Goal: Navigation & Orientation: Find specific page/section

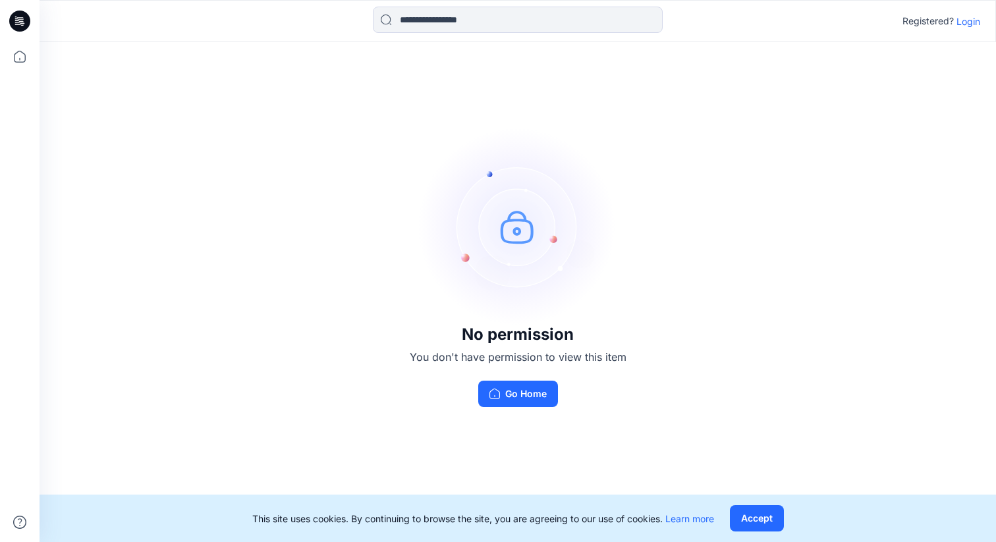
click at [970, 23] on p "Login" at bounding box center [968, 21] width 24 height 14
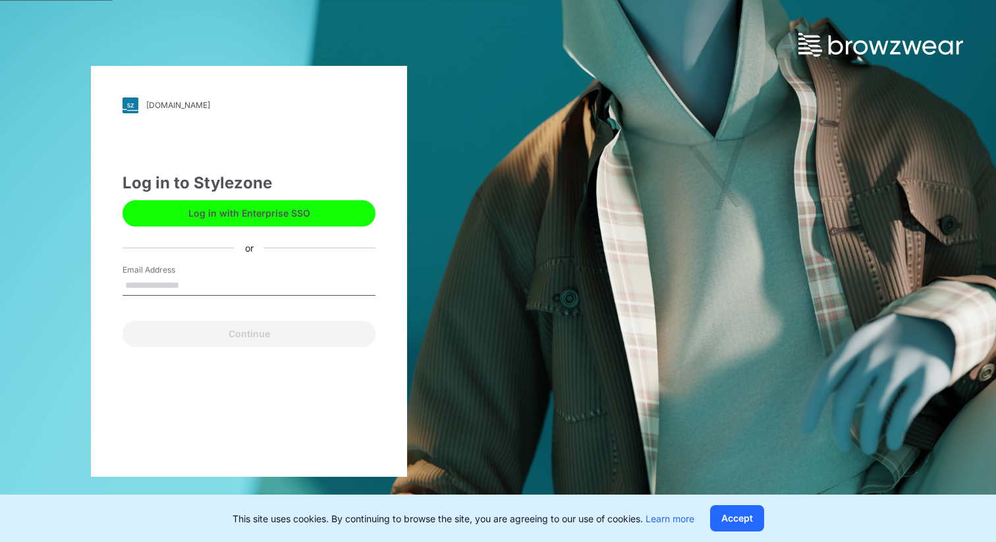
click at [259, 278] on input "Email Address" at bounding box center [249, 286] width 253 height 20
type input "**********"
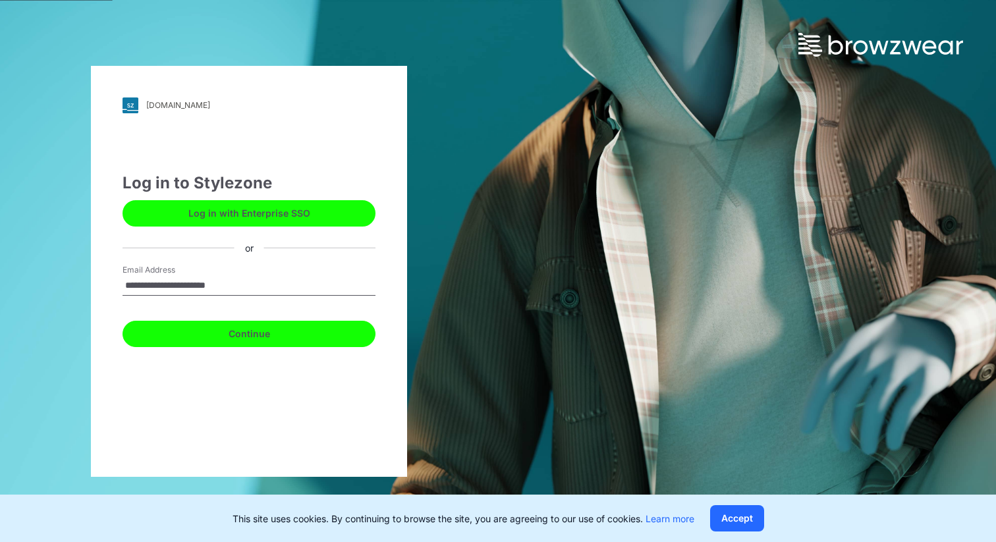
click at [259, 334] on button "Continue" at bounding box center [249, 334] width 253 height 26
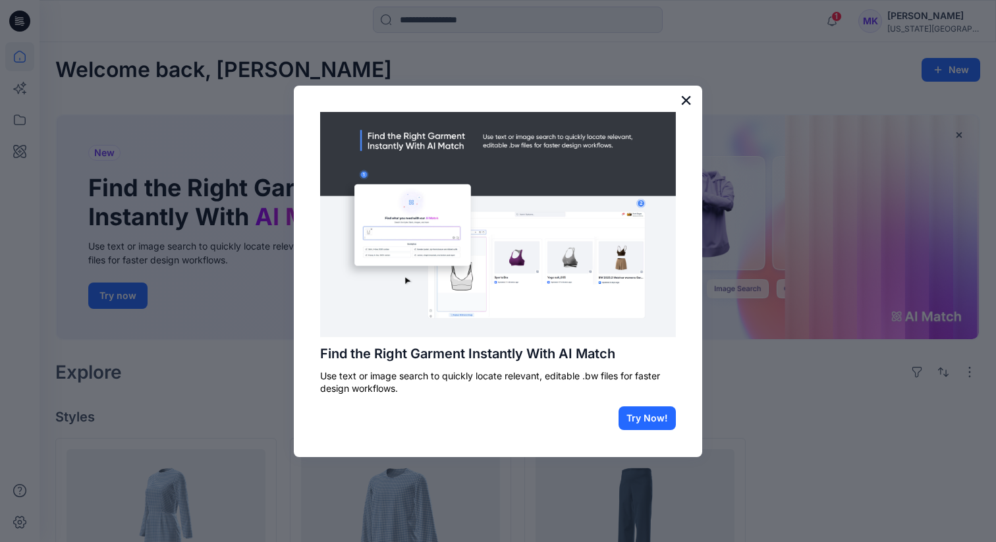
click at [691, 97] on button "×" at bounding box center [686, 100] width 13 height 21
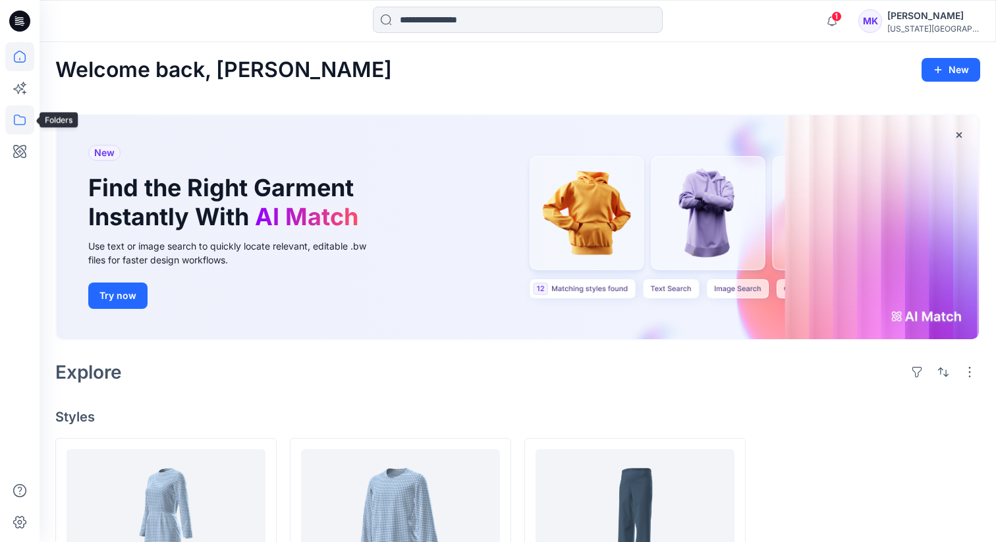
click at [22, 117] on icon at bounding box center [19, 119] width 29 height 29
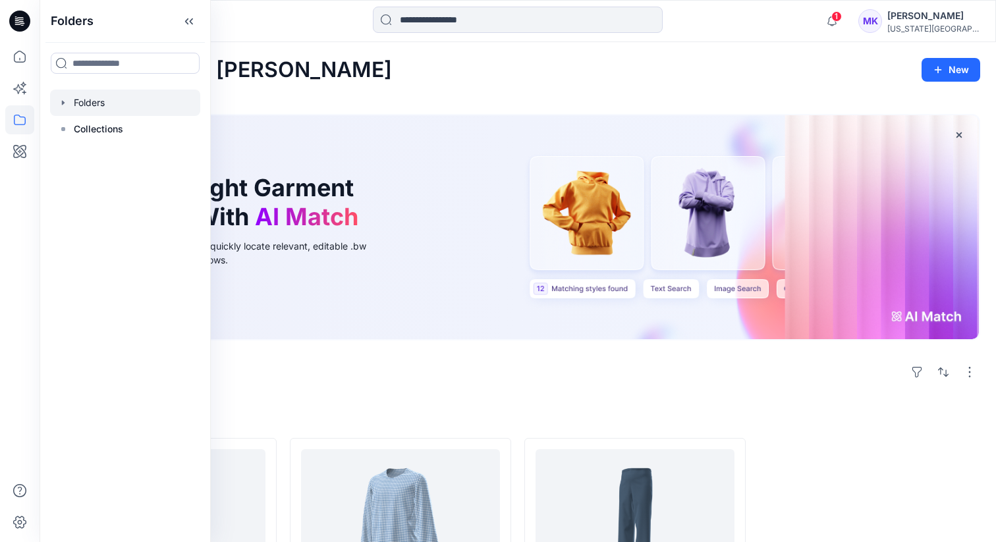
click at [63, 106] on icon "button" at bounding box center [63, 102] width 11 height 11
click at [117, 135] on div at bounding box center [125, 129] width 150 height 26
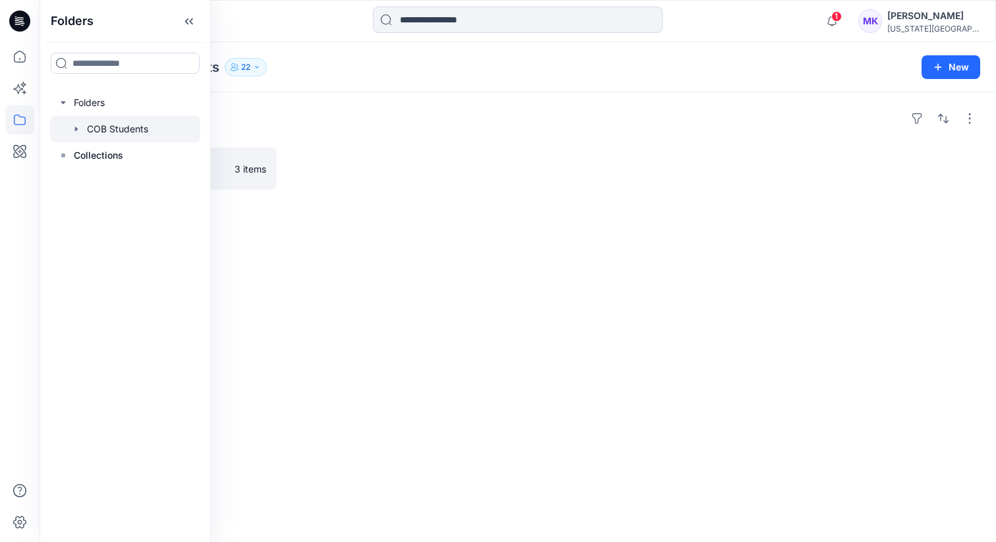
click at [344, 141] on div "Folders COB Basic Slopers 3 items" at bounding box center [518, 317] width 956 height 450
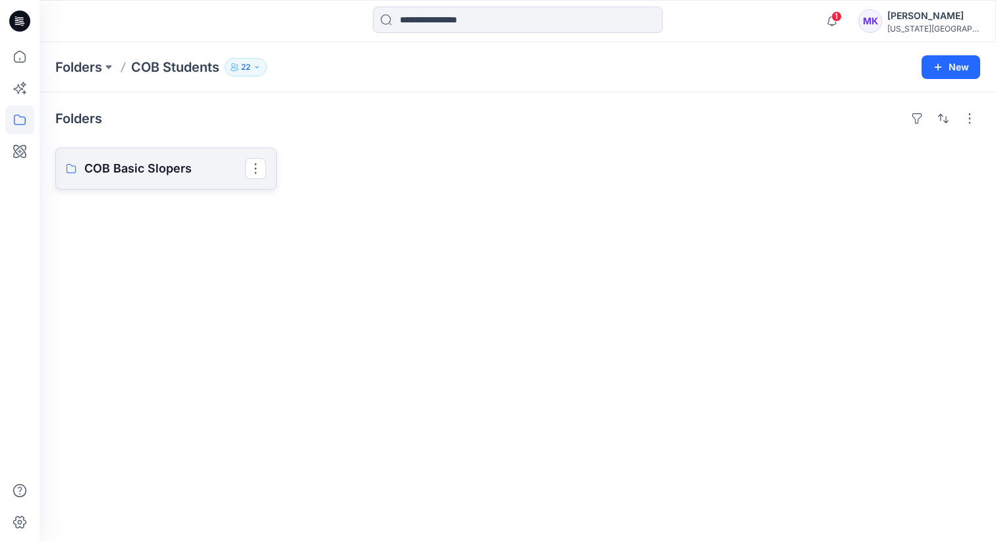
click at [167, 173] on p "COB Basic Slopers" at bounding box center [164, 168] width 161 height 18
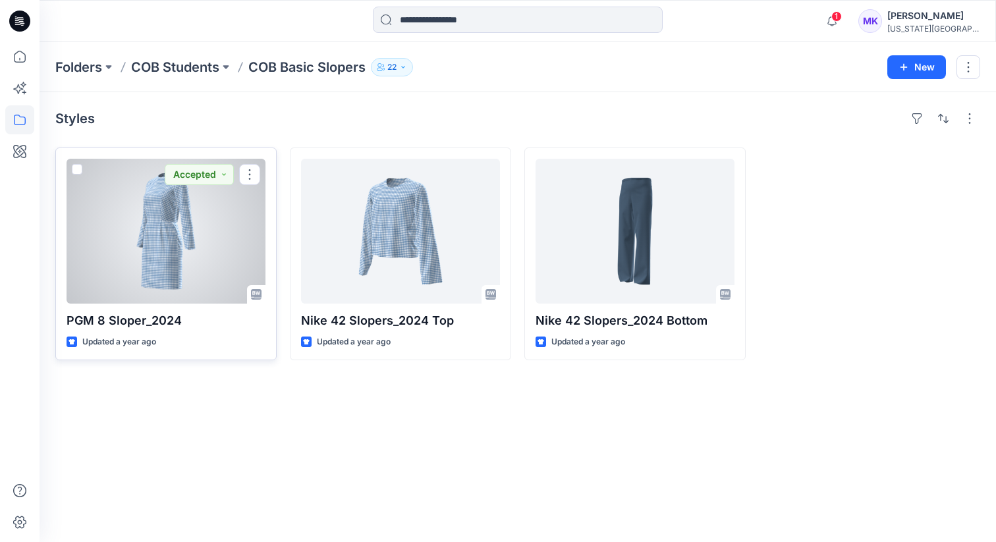
click at [139, 276] on div at bounding box center [166, 231] width 199 height 145
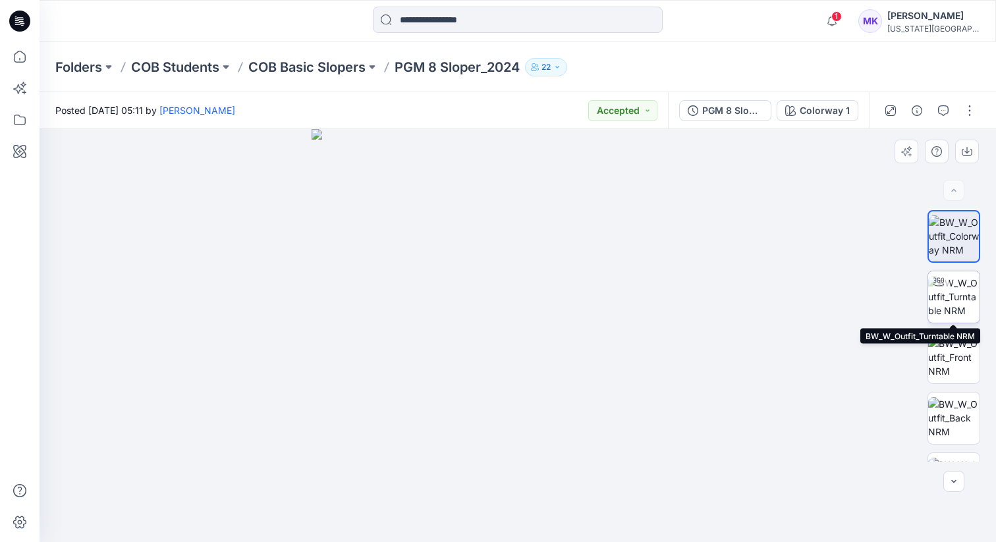
click at [943, 293] on img at bounding box center [953, 296] width 51 height 41
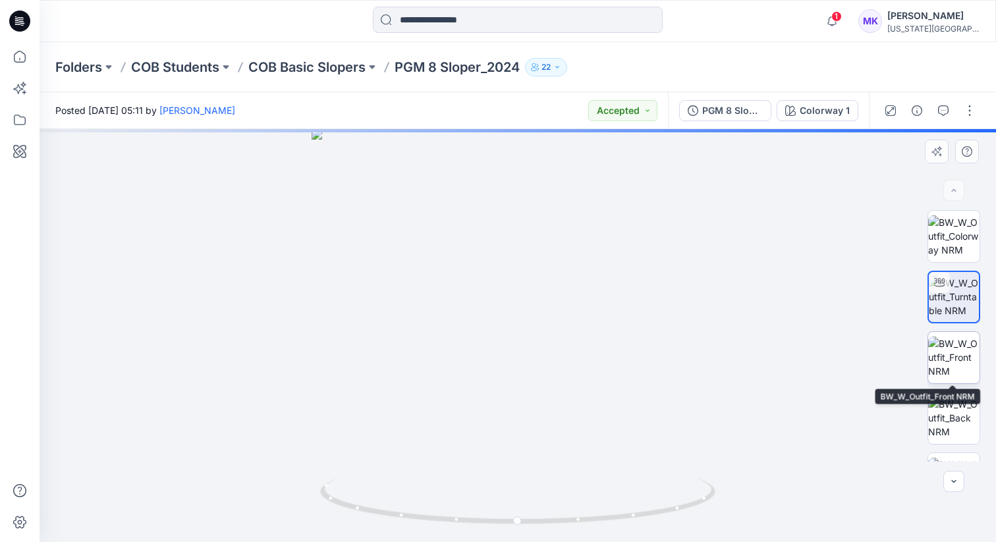
click at [954, 344] on img at bounding box center [953, 357] width 51 height 41
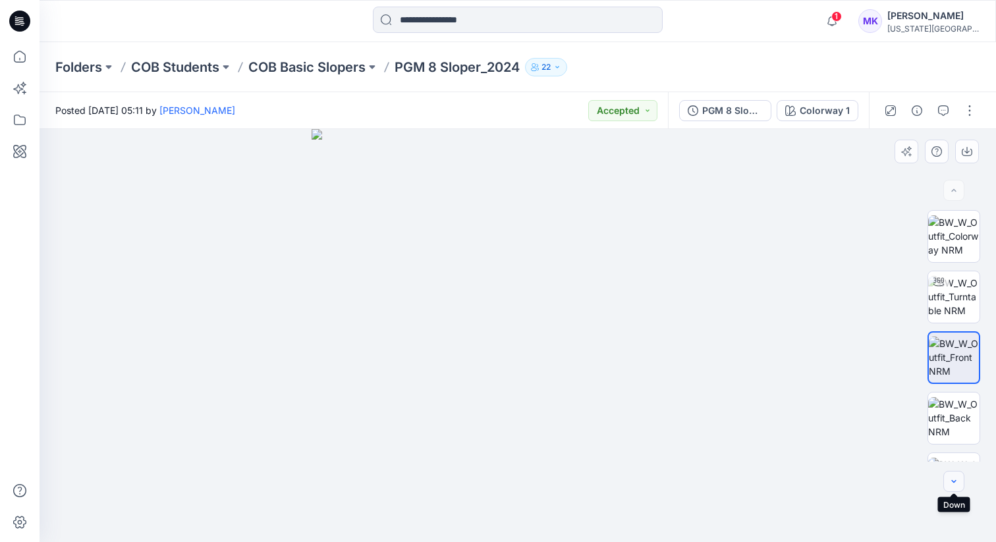
click at [957, 477] on icon "button" at bounding box center [954, 481] width 11 height 11
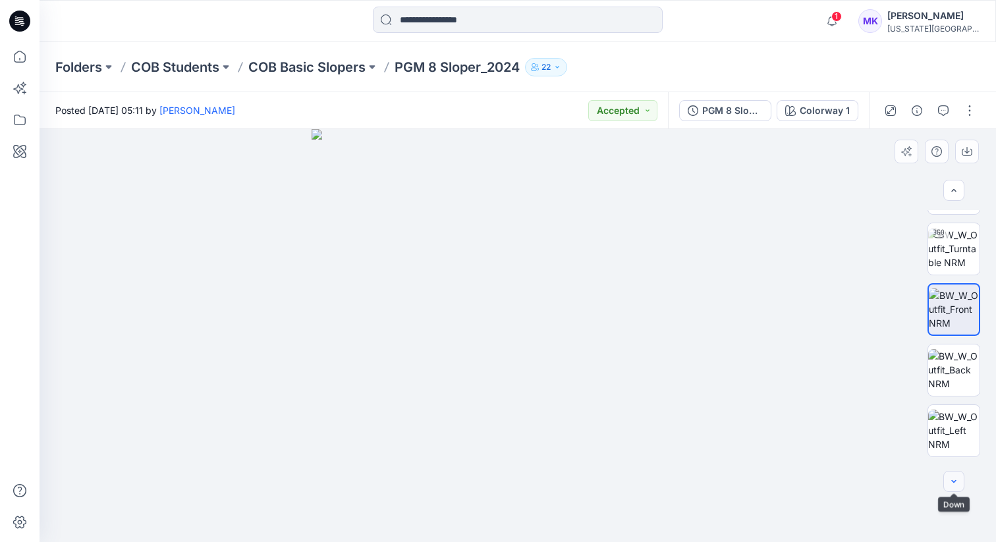
click at [957, 477] on icon "button" at bounding box center [954, 481] width 11 height 11
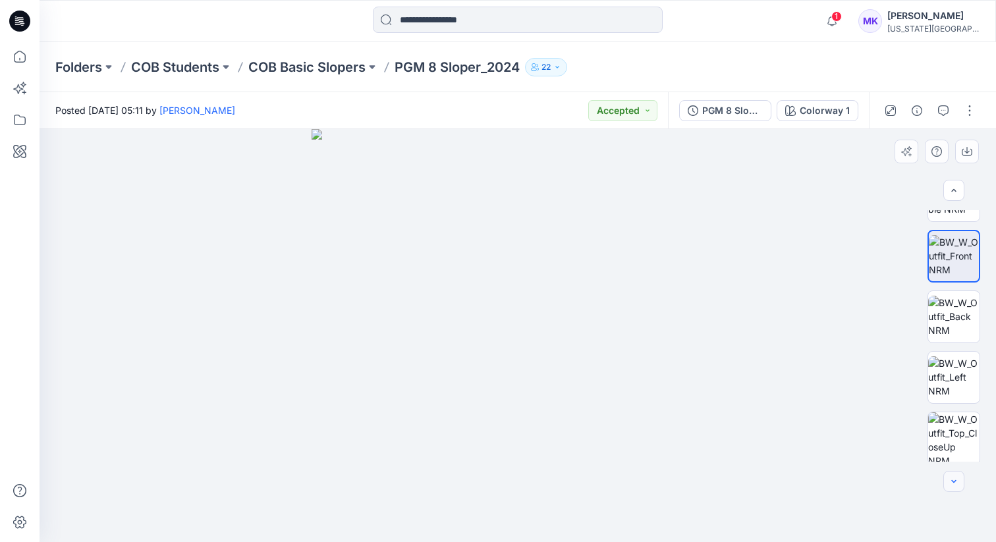
click at [957, 477] on icon "button" at bounding box center [954, 481] width 11 height 11
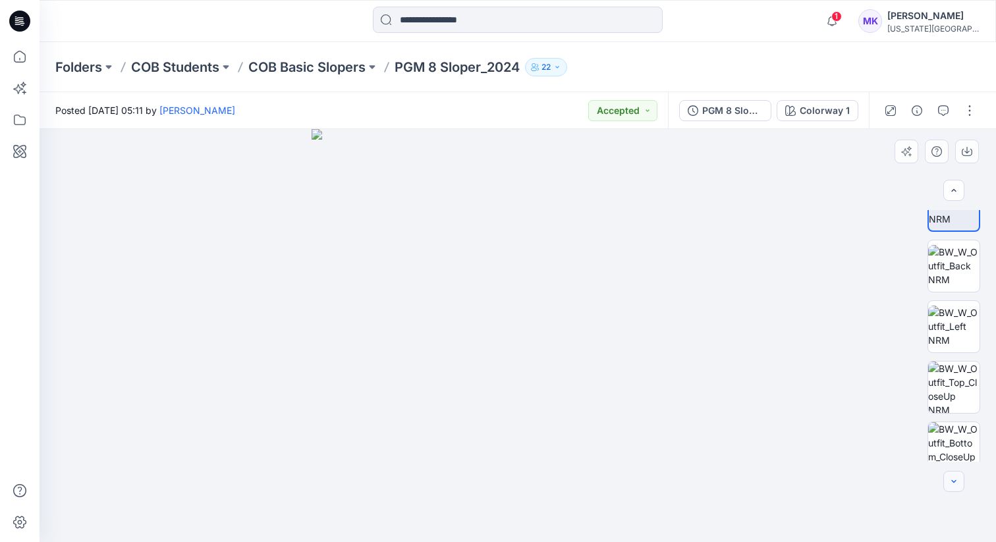
click at [957, 477] on icon "button" at bounding box center [954, 481] width 11 height 11
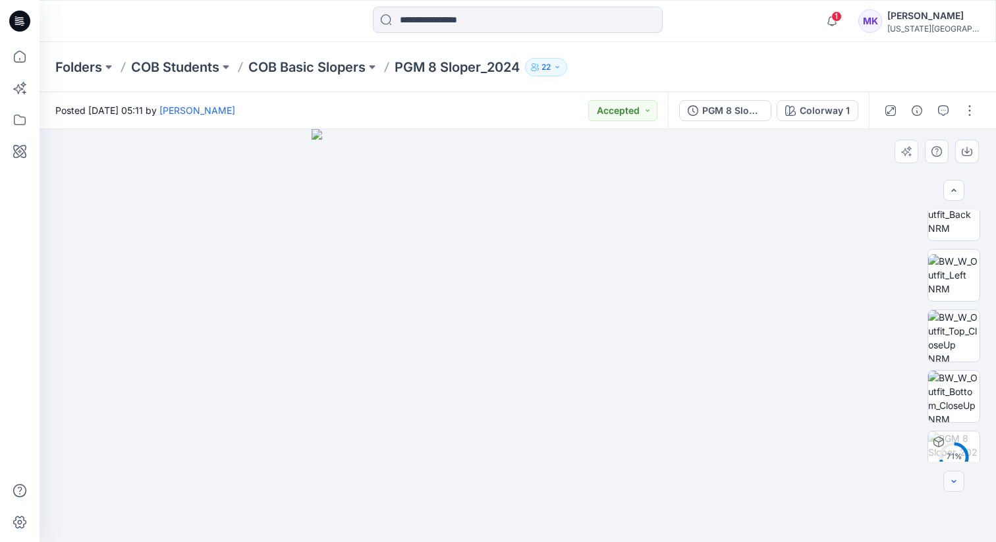
click at [957, 477] on div at bounding box center [953, 481] width 21 height 21
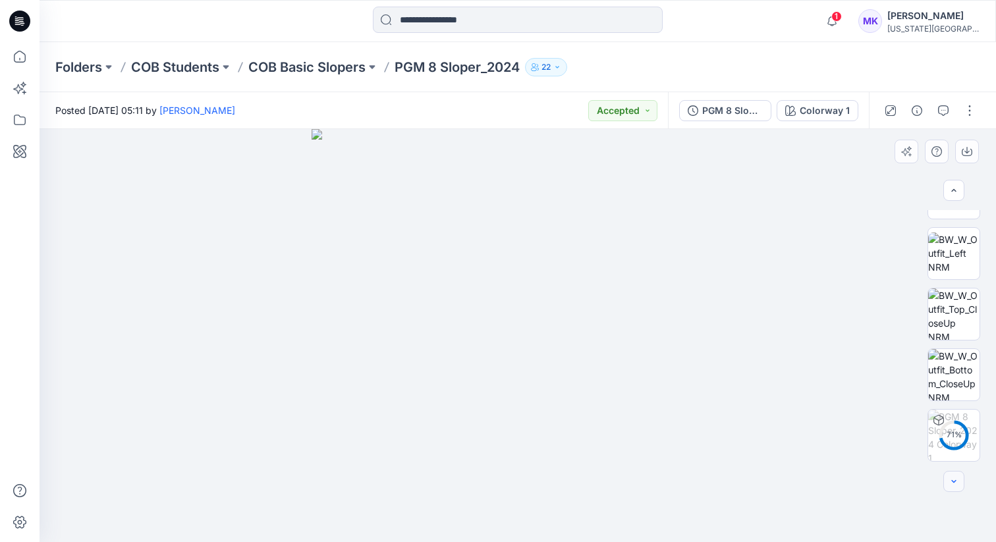
click at [957, 477] on div at bounding box center [953, 481] width 21 height 21
drag, startPoint x: 495, startPoint y: 336, endPoint x: 410, endPoint y: 332, distance: 84.4
click at [410, 332] on img at bounding box center [518, 335] width 413 height 413
drag, startPoint x: 150, startPoint y: 335, endPoint x: 357, endPoint y: 287, distance: 212.2
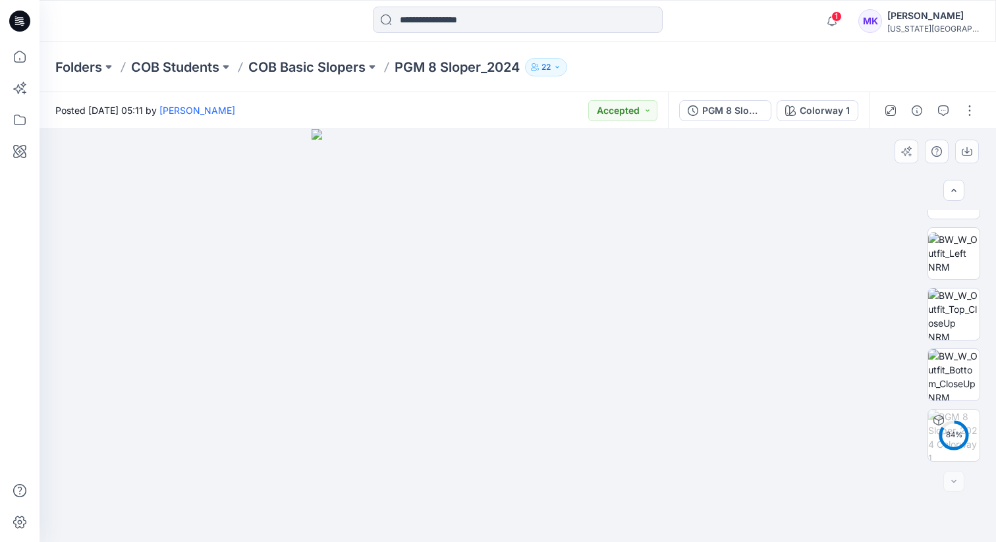
click at [358, 287] on div at bounding box center [518, 335] width 956 height 413
click at [844, 23] on icon "button" at bounding box center [831, 21] width 25 height 26
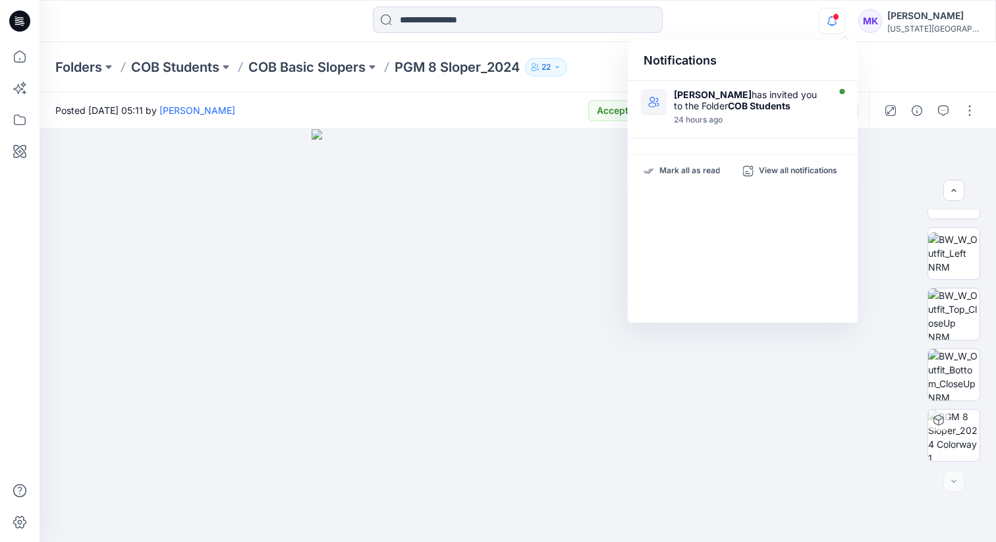
click at [810, 8] on div "Notifications [PERSON_NAME] has invited you to the Folder COB Students 24 hours…" at bounding box center [518, 21] width 956 height 29
